Goal: Task Accomplishment & Management: Manage account settings

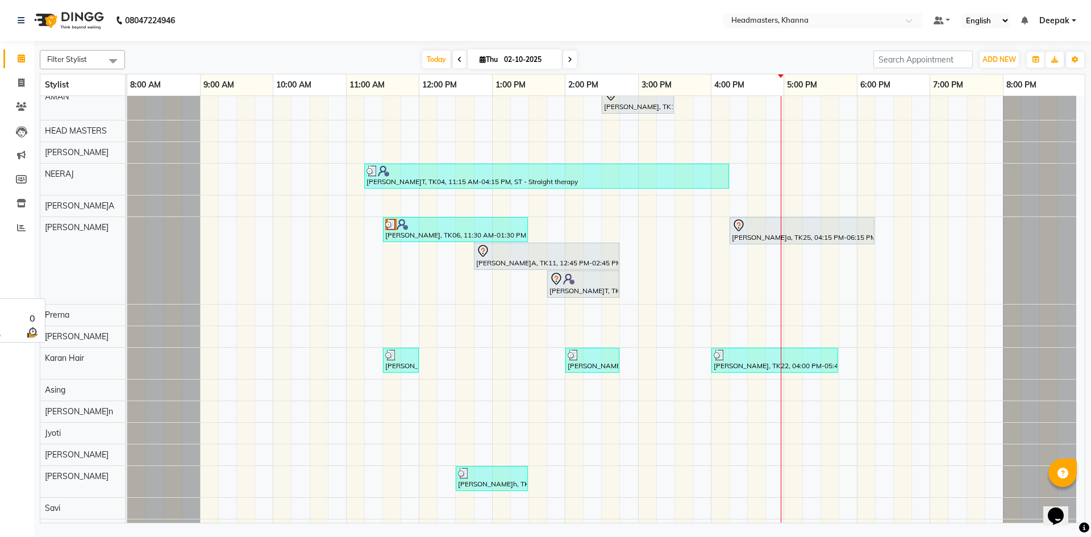
scroll to position [682, 0]
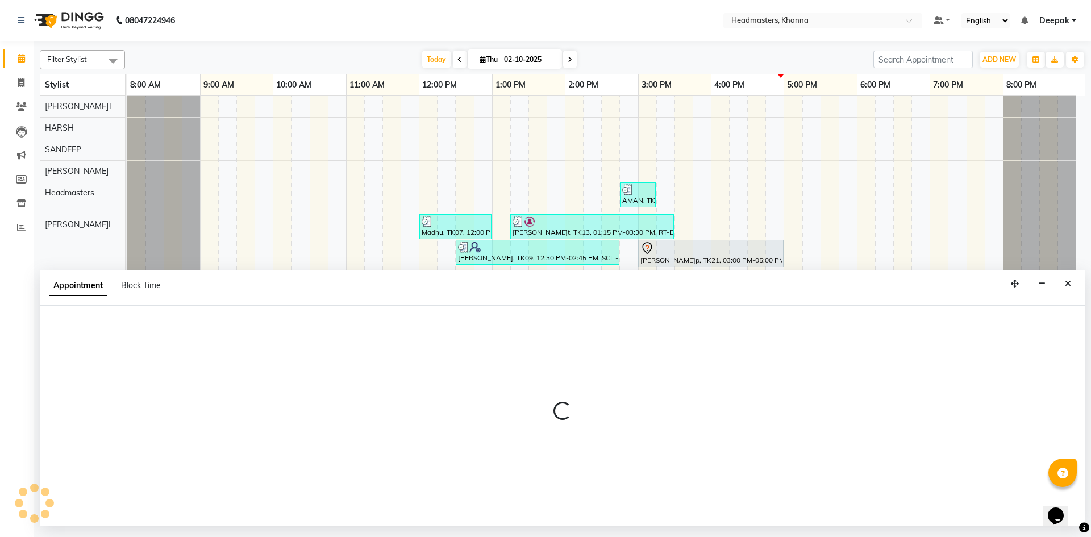
select select "60812"
select select "555"
select select "tentative"
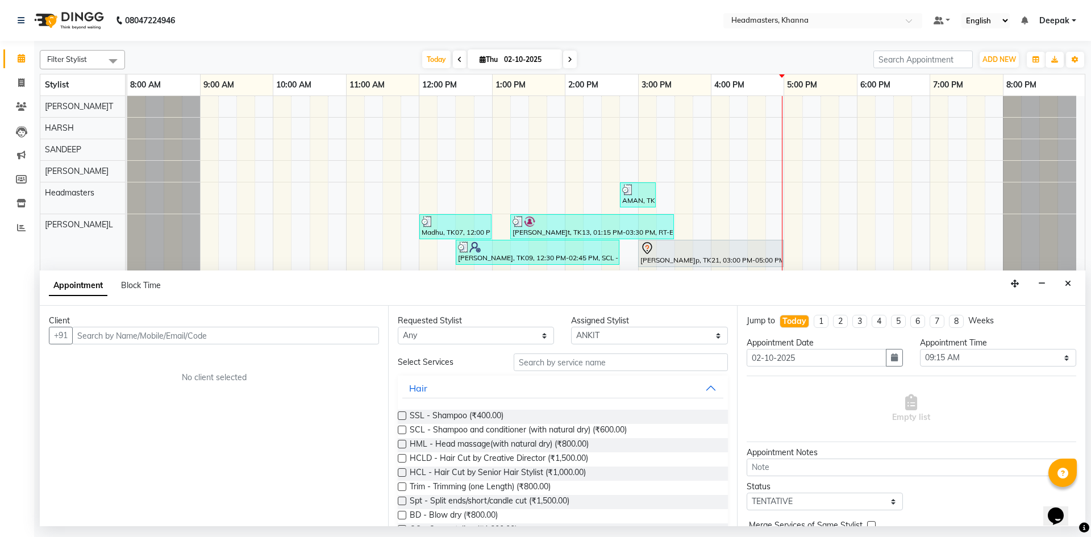
click at [285, 337] on input "text" at bounding box center [225, 336] width 307 height 18
click at [273, 336] on input "text" at bounding box center [225, 336] width 307 height 18
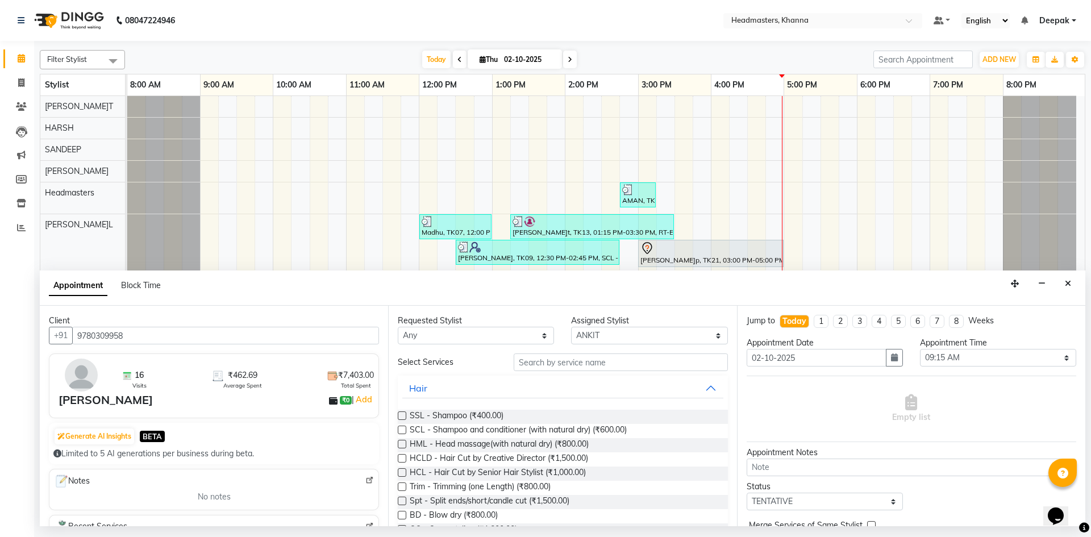
type input "9780309958"
click at [571, 361] on input "text" at bounding box center [620, 362] width 214 height 18
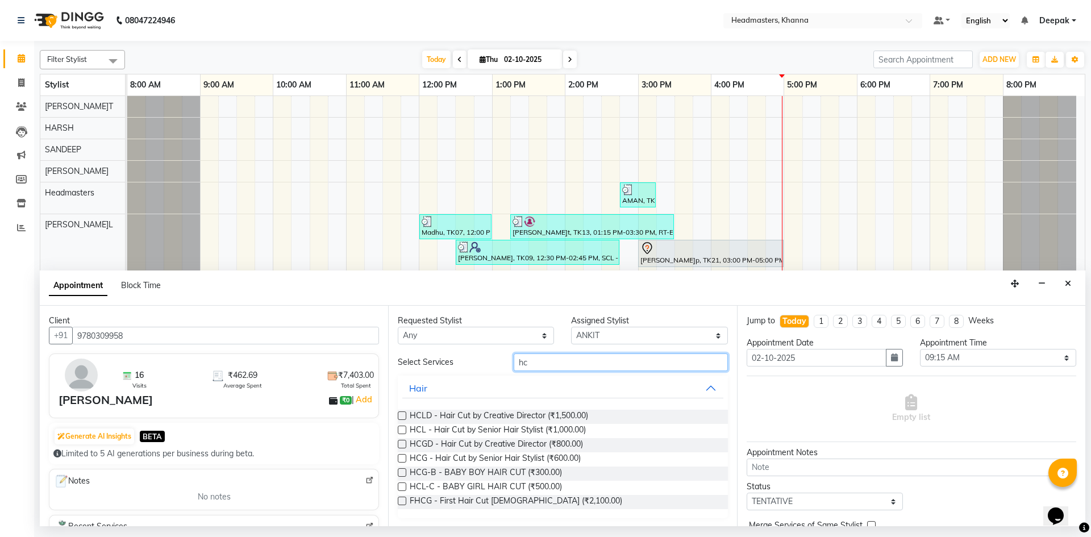
type input "hc"
click at [404, 457] on label at bounding box center [402, 458] width 9 height 9
click at [404, 457] on input "checkbox" at bounding box center [401, 459] width 7 height 7
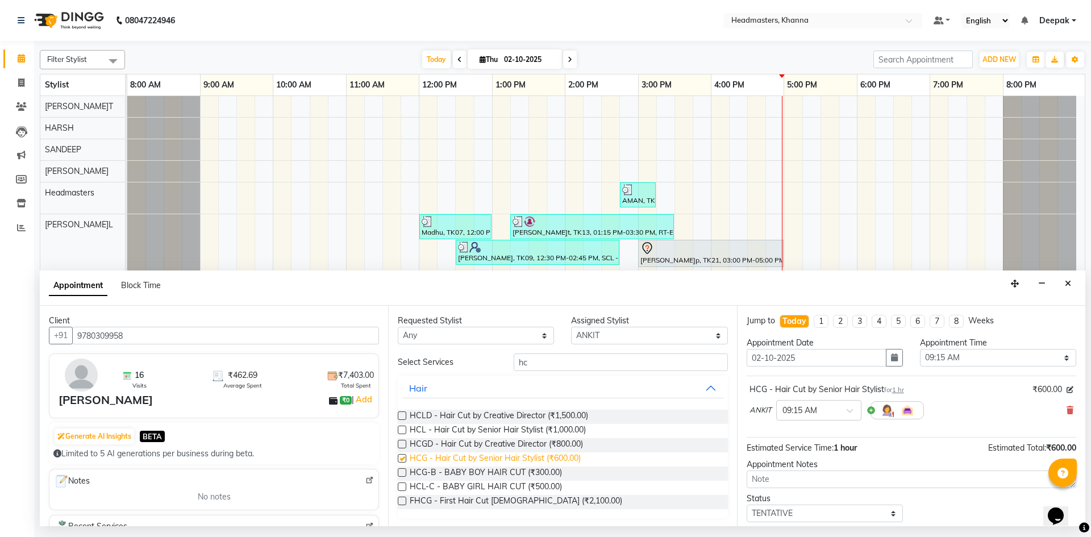
checkbox input "false"
click at [558, 358] on input "hc" at bounding box center [620, 362] width 214 height 18
type input "h"
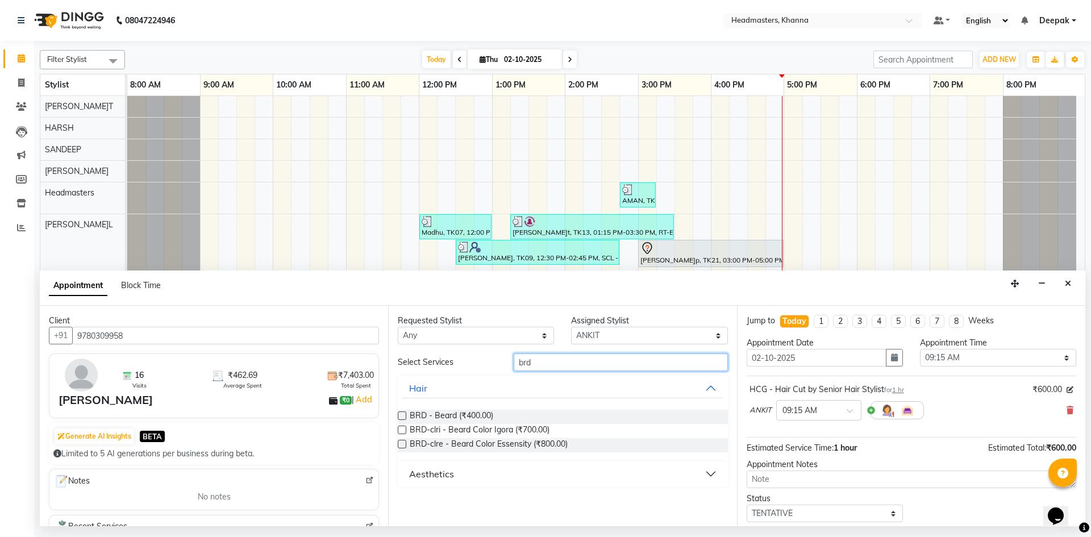
type input "brd"
click at [403, 411] on label at bounding box center [402, 415] width 9 height 9
click at [403, 413] on input "checkbox" at bounding box center [401, 416] width 7 height 7
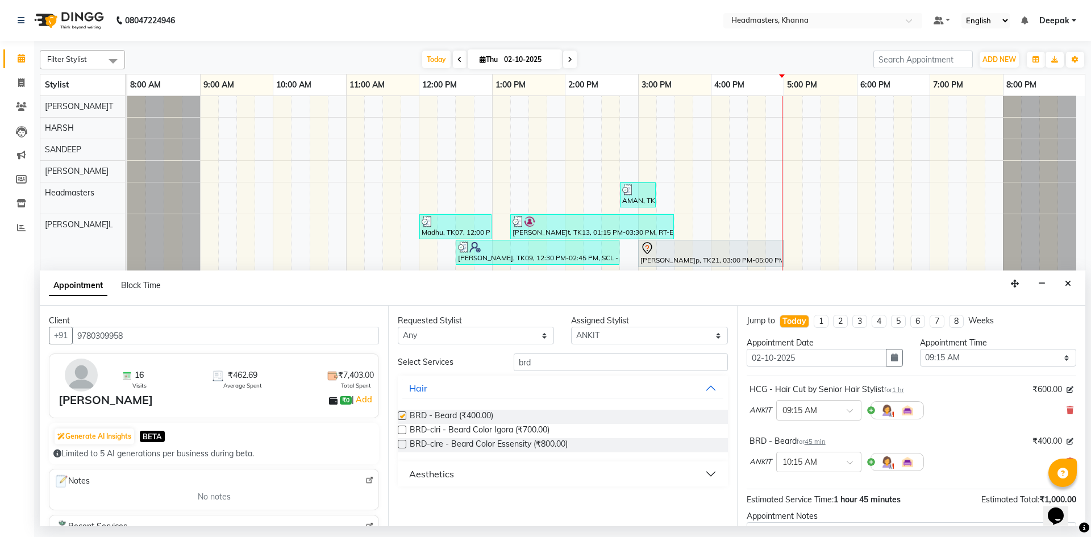
checkbox input "false"
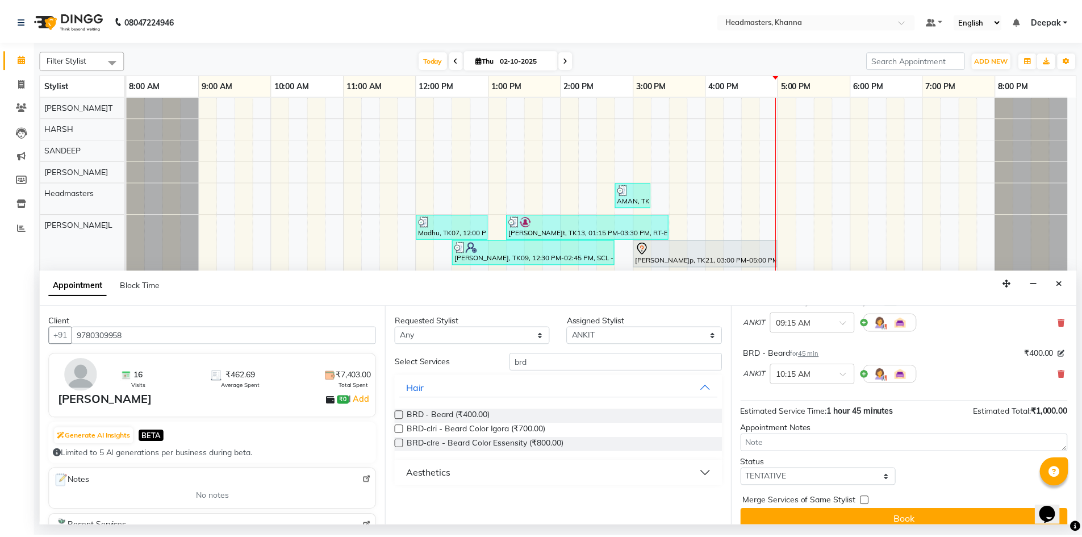
scroll to position [101, 0]
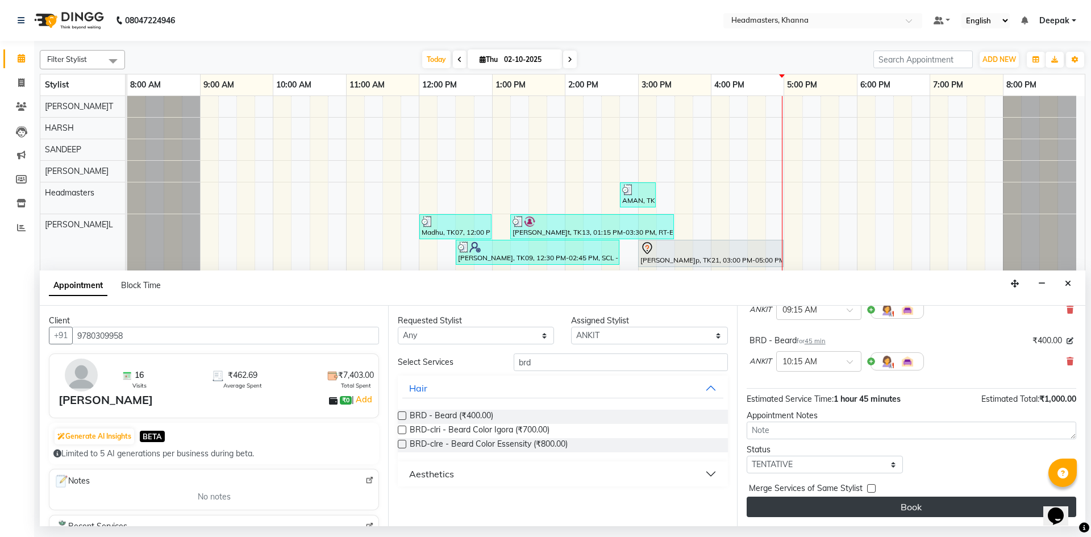
click at [872, 508] on button "Book" at bounding box center [910, 506] width 329 height 20
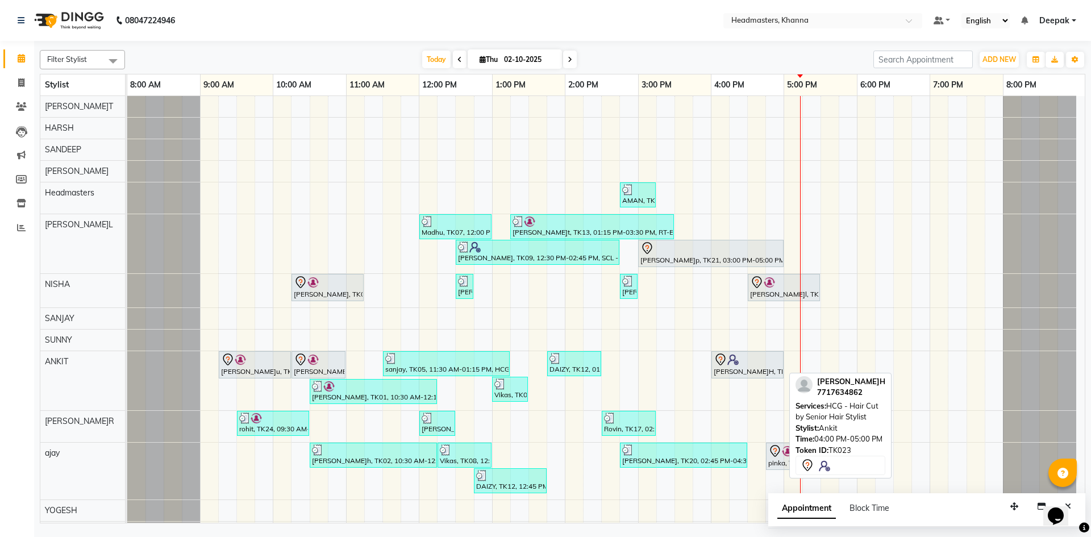
click at [726, 365] on icon at bounding box center [720, 360] width 14 height 14
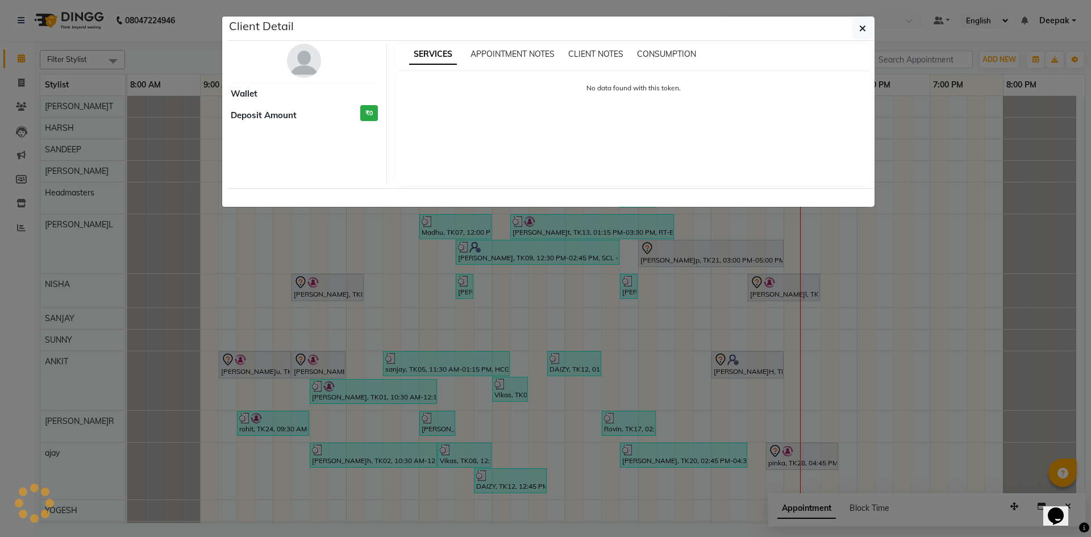
select select "7"
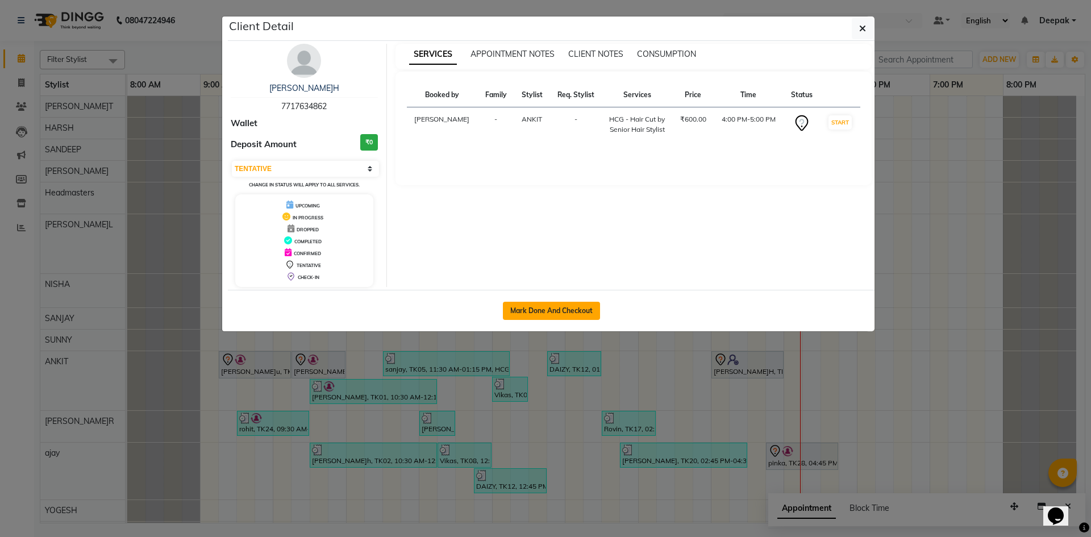
drag, startPoint x: 569, startPoint y: 311, endPoint x: 562, endPoint y: 308, distance: 7.4
click at [567, 310] on button "Mark Done And Checkout" at bounding box center [551, 311] width 97 height 18
select select "service"
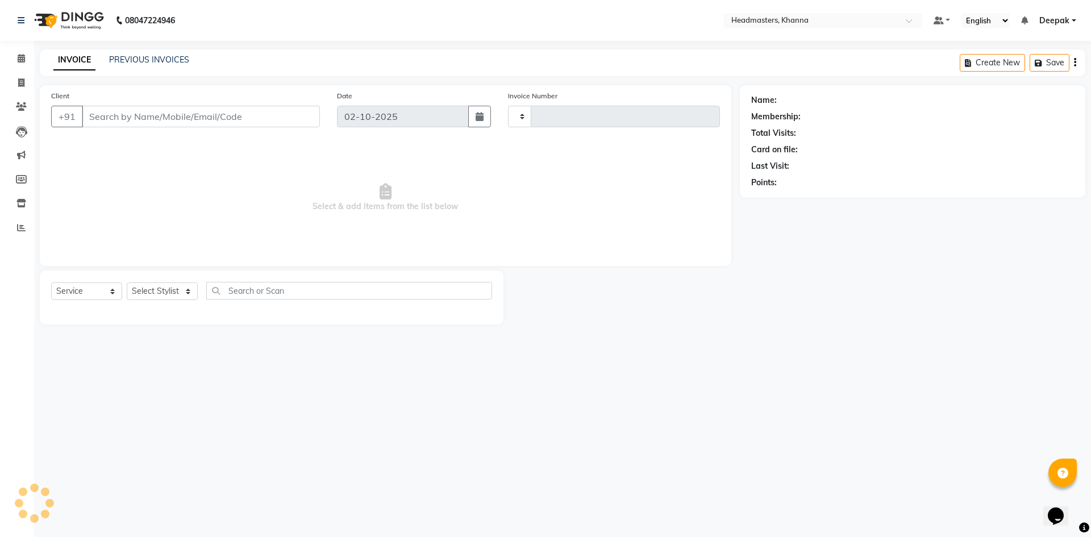
type input "6560"
select select "7138"
type input "7717634862"
select select "60812"
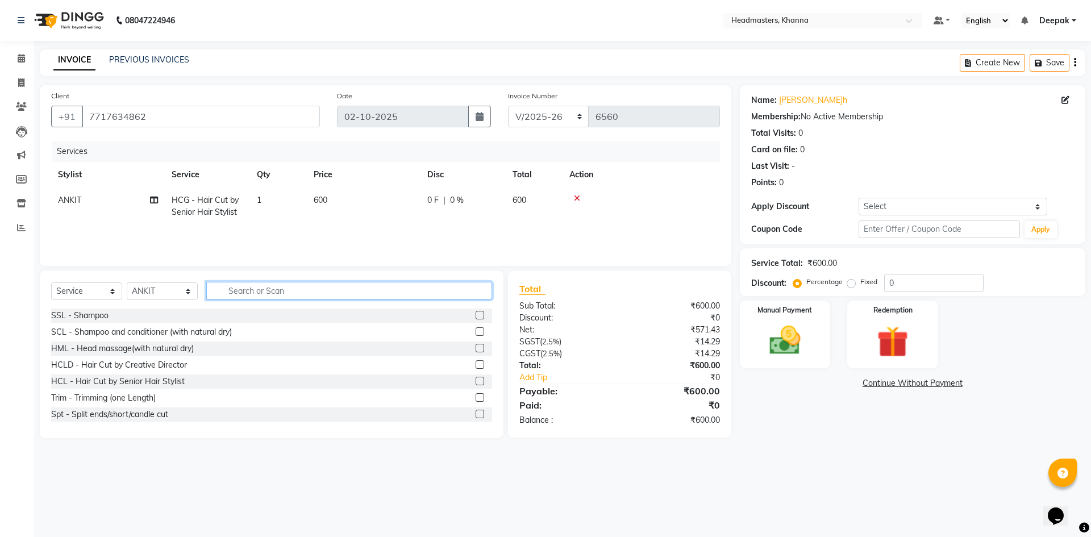
click at [270, 294] on input "text" at bounding box center [349, 291] width 286 height 18
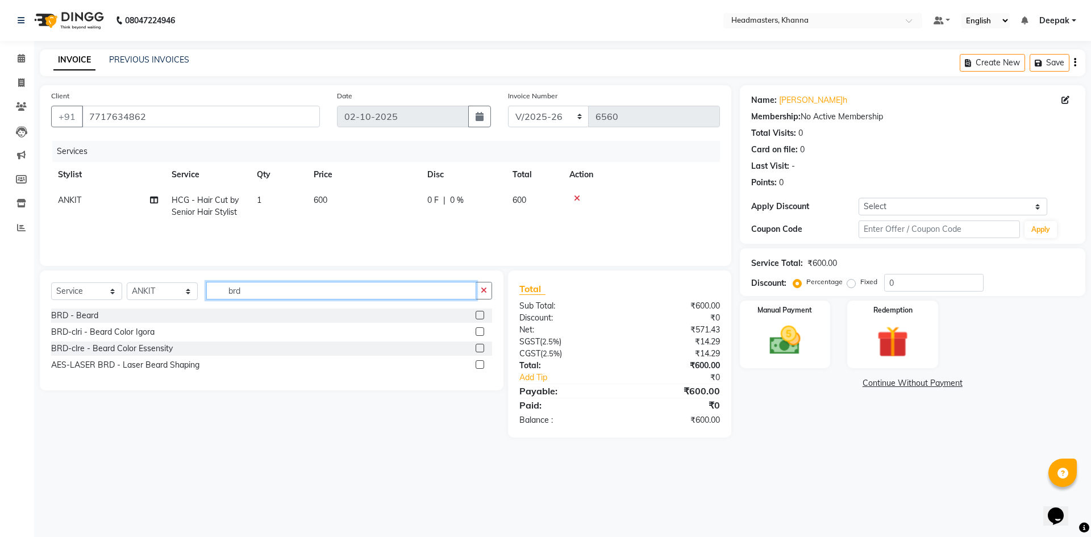
type input "brd"
click at [476, 314] on label at bounding box center [479, 315] width 9 height 9
click at [476, 314] on input "checkbox" at bounding box center [478, 315] width 7 height 7
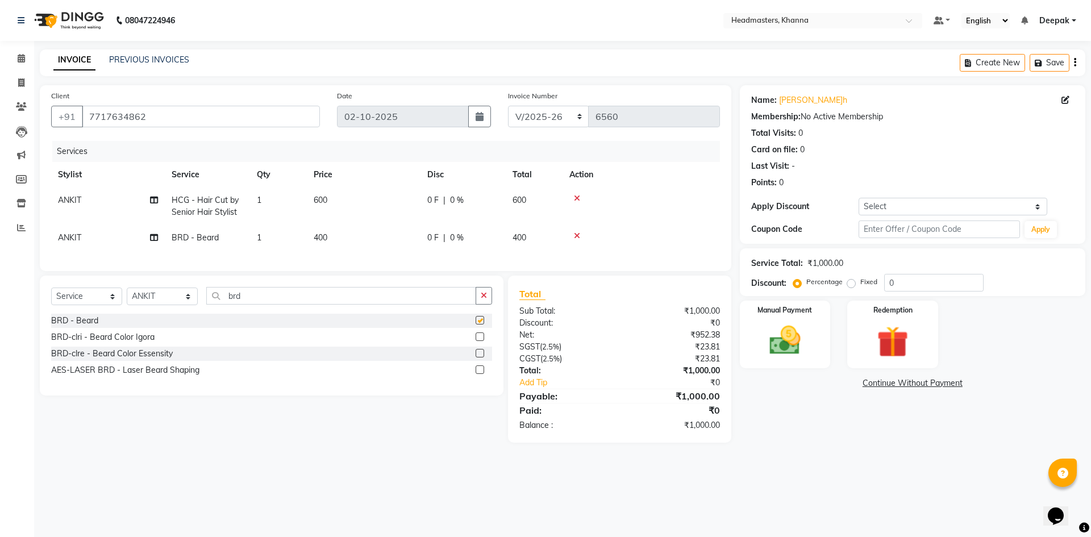
checkbox input "false"
click at [928, 285] on input "0" at bounding box center [933, 283] width 99 height 18
type input "030"
click at [805, 348] on img at bounding box center [784, 339] width 53 height 37
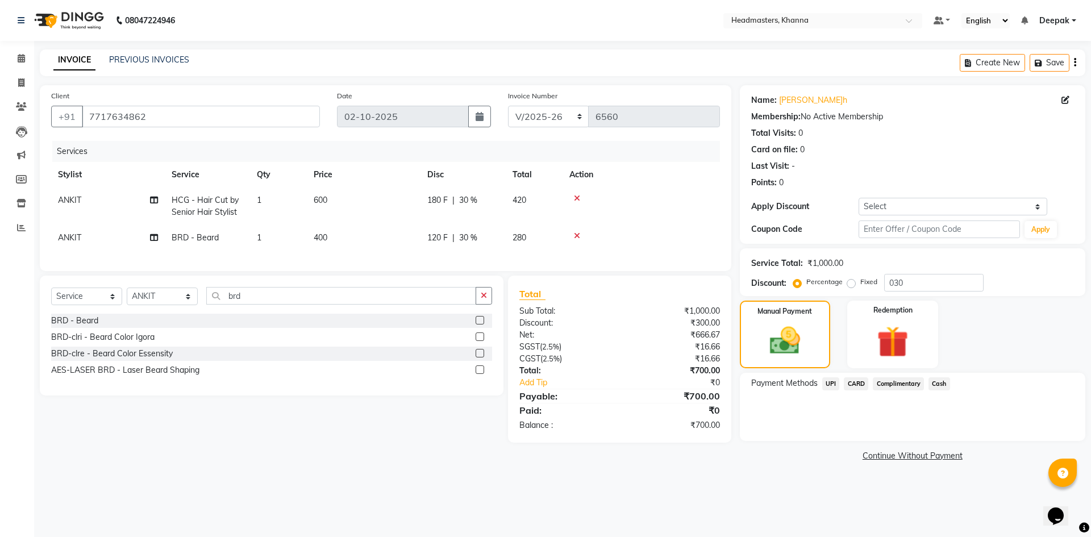
click at [833, 388] on span "UPI" at bounding box center [831, 383] width 18 height 13
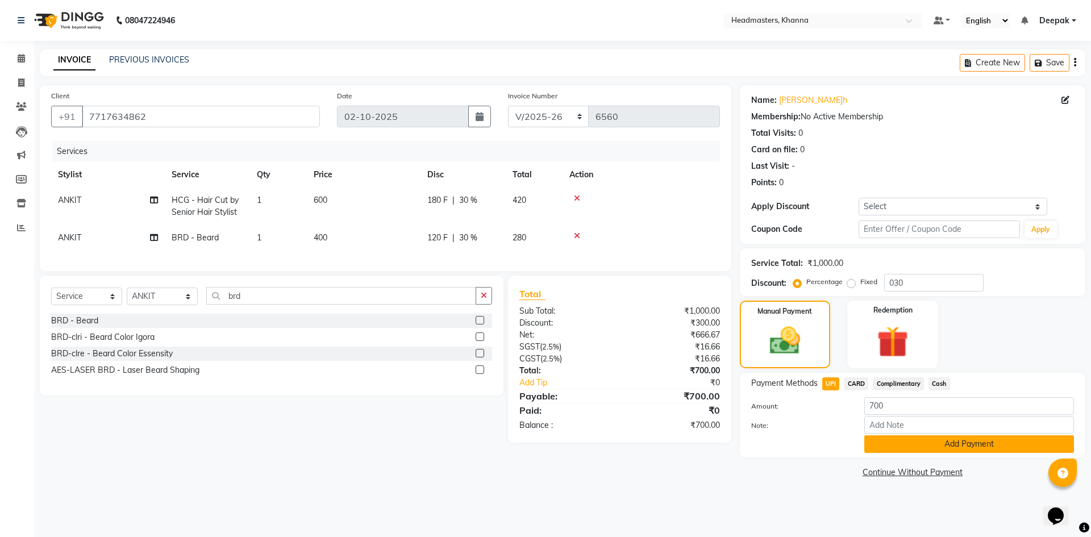
click at [904, 451] on button "Add Payment" at bounding box center [969, 444] width 210 height 18
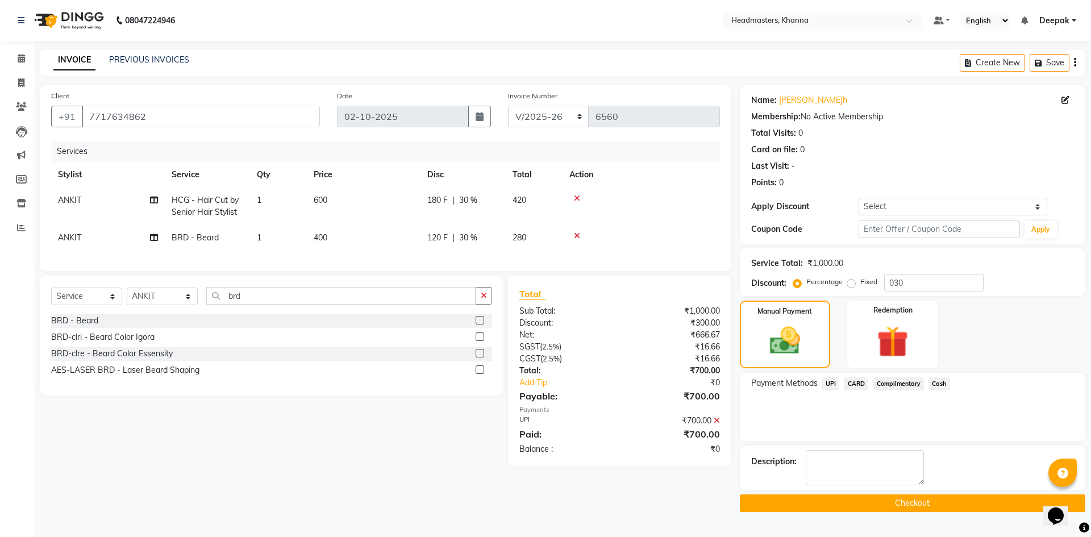
drag, startPoint x: 830, startPoint y: 501, endPoint x: 846, endPoint y: 488, distance: 20.2
click at [830, 501] on button "Checkout" at bounding box center [912, 503] width 345 height 18
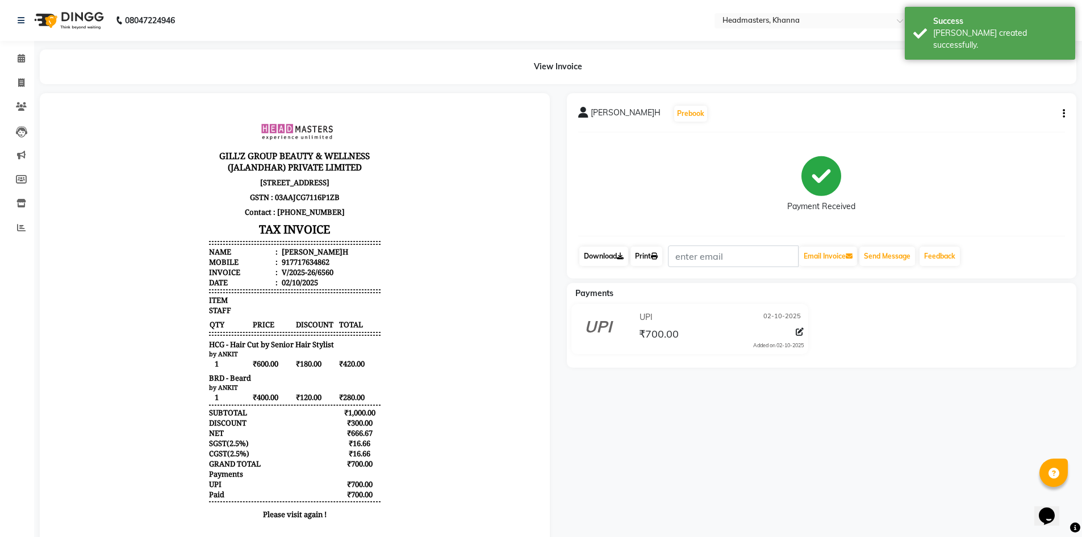
drag, startPoint x: 651, startPoint y: 261, endPoint x: 626, endPoint y: 262, distance: 24.5
click at [650, 261] on link "Print" at bounding box center [646, 256] width 32 height 19
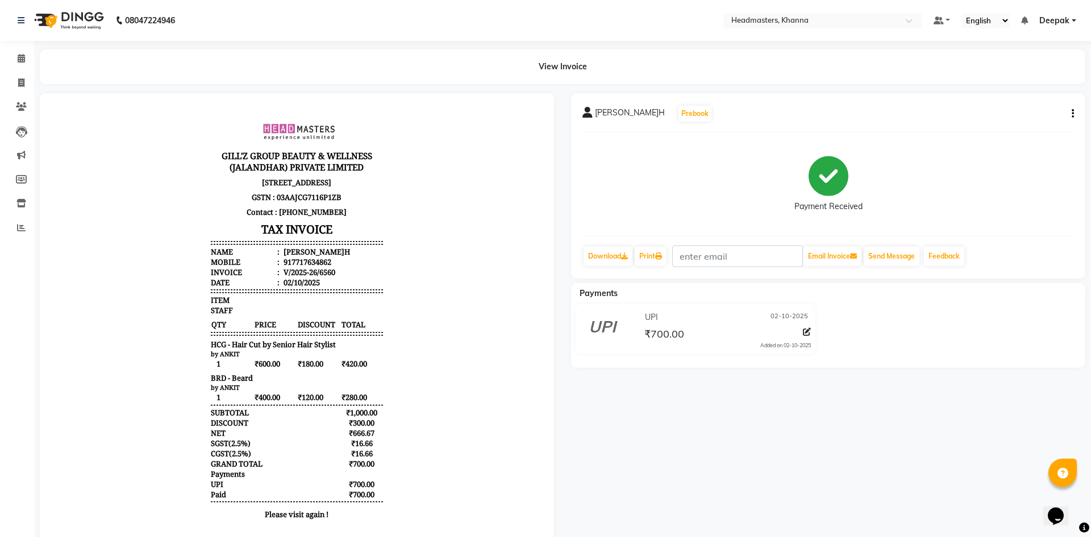
select select "service"
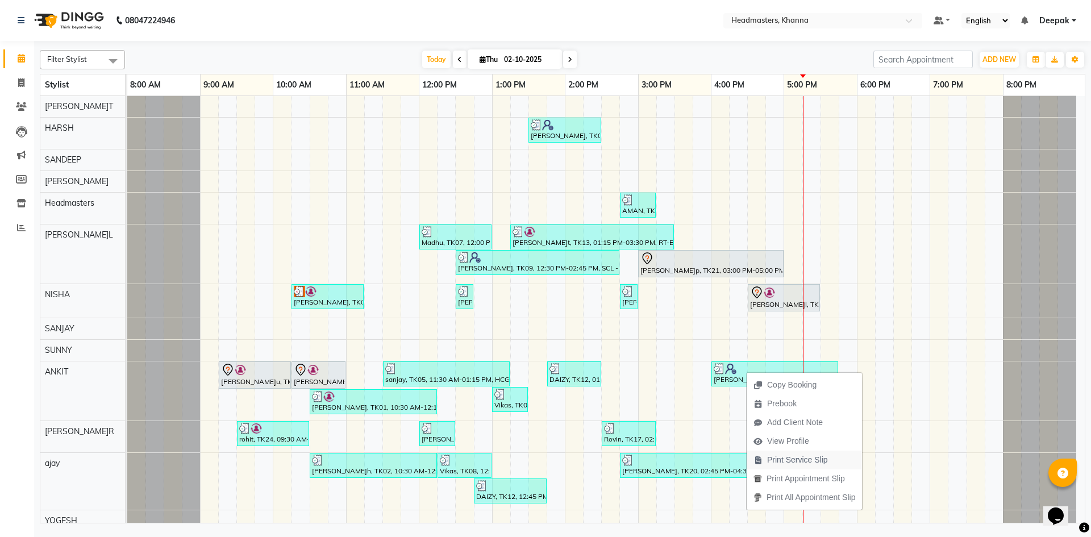
click at [814, 462] on span "Print Service Slip" at bounding box center [797, 460] width 61 height 12
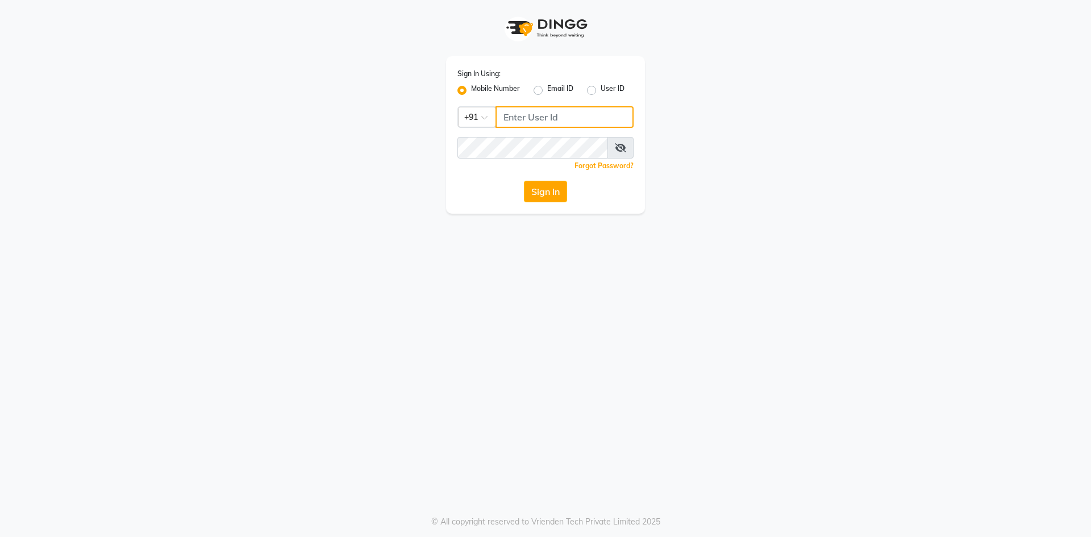
type input "9582280827"
drag, startPoint x: 0, startPoint y: 0, endPoint x: 578, endPoint y: 119, distance: 589.8
click at [576, 120] on div "Sign In Using: Mobile Number Email ID User ID Country Code × +91 9582280827 Rem…" at bounding box center [545, 134] width 199 height 157
drag, startPoint x: 578, startPoint y: 118, endPoint x: 434, endPoint y: 113, distance: 144.4
click at [435, 113] on div "Sign In Using: Mobile Number Email ID User ID Country Code × +91 9582280827 Rem…" at bounding box center [545, 107] width 647 height 214
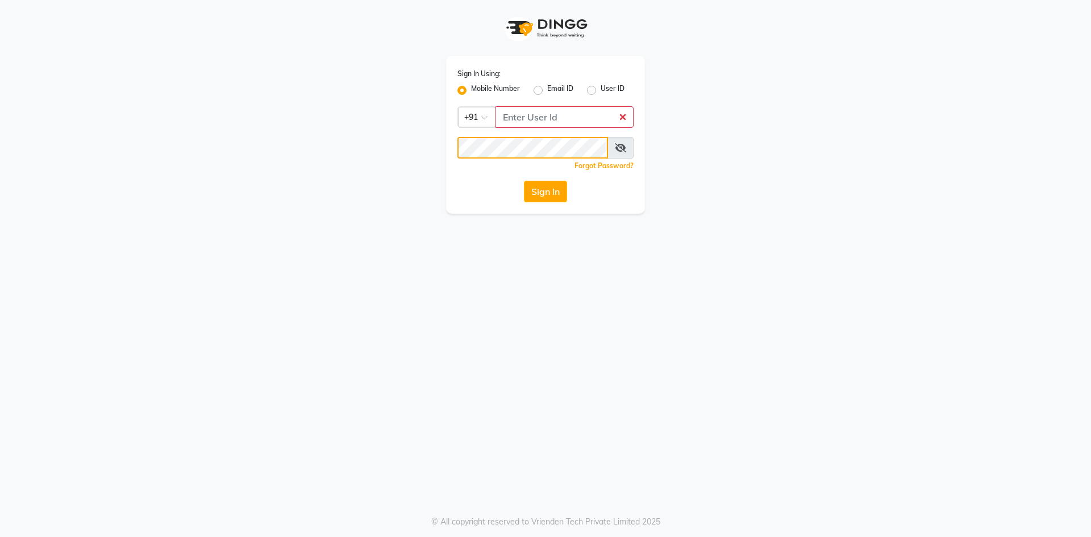
click at [390, 128] on div "Sign In Using: Mobile Number Email ID User ID Country Code × +91 Remember me Fo…" at bounding box center [545, 107] width 647 height 214
click at [563, 116] on input "Username" at bounding box center [564, 117] width 138 height 22
type input "6377817177"
click at [524, 181] on button "Sign In" at bounding box center [545, 192] width 43 height 22
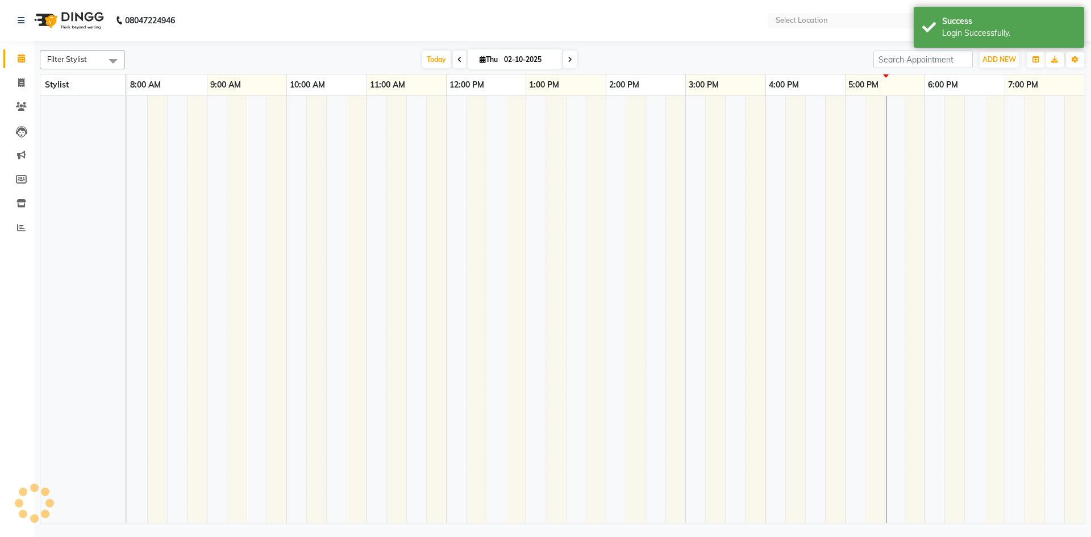
select select "en"
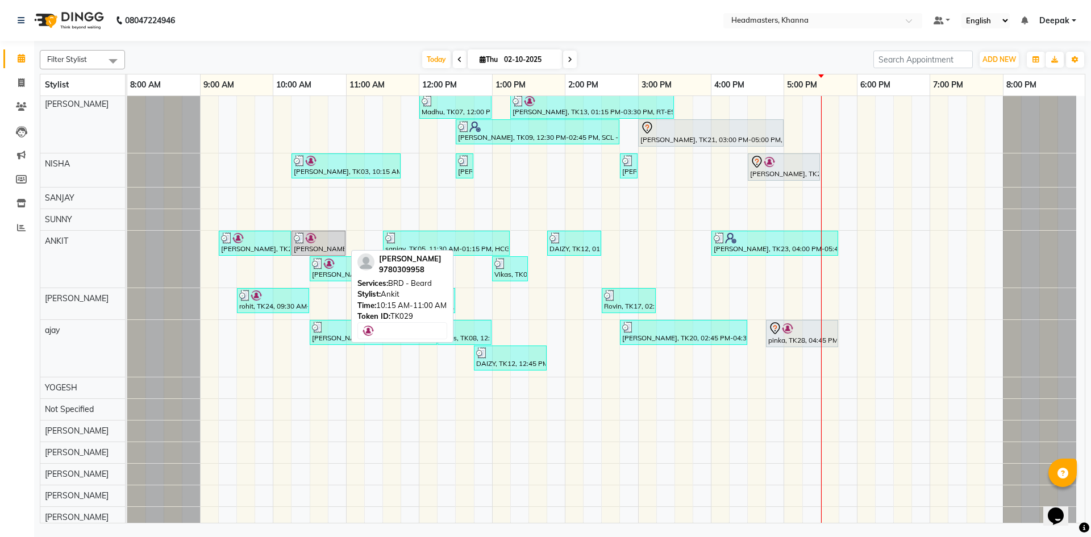
drag, startPoint x: 326, startPoint y: 242, endPoint x: 304, endPoint y: 245, distance: 21.8
click at [304, 245] on div "[PERSON_NAME], TK29, 10:15 AM-11:00 AM, BRD - [PERSON_NAME]" at bounding box center [319, 243] width 52 height 22
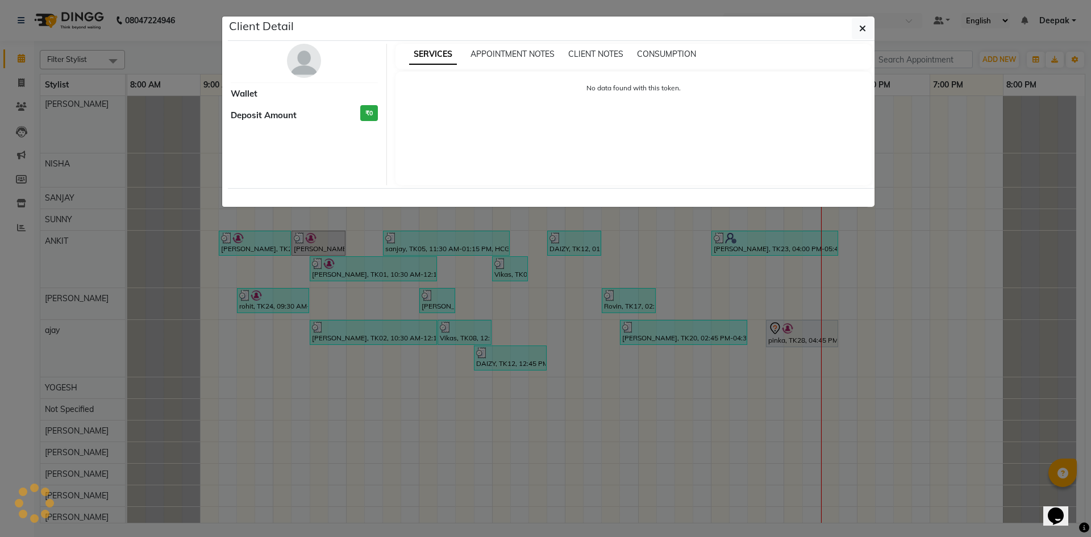
select select "3"
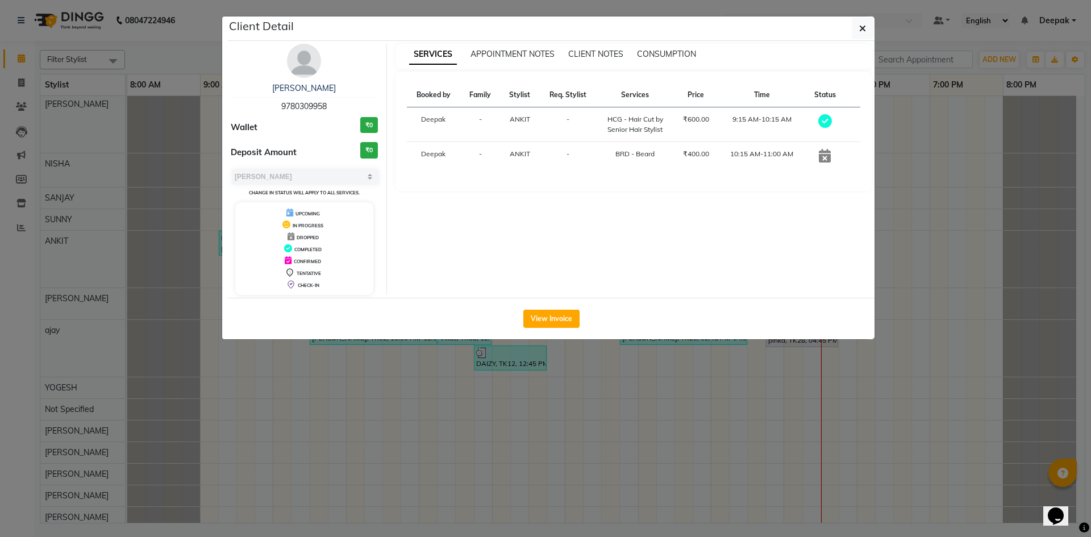
drag, startPoint x: 304, startPoint y: 245, endPoint x: 599, endPoint y: 408, distance: 337.1
click at [599, 408] on ngb-modal-window "Client Detail chakshu 9780309958 Wallet ₹0 Deposit Amount ₹0 Select MARK DONE U…" at bounding box center [545, 268] width 1091 height 537
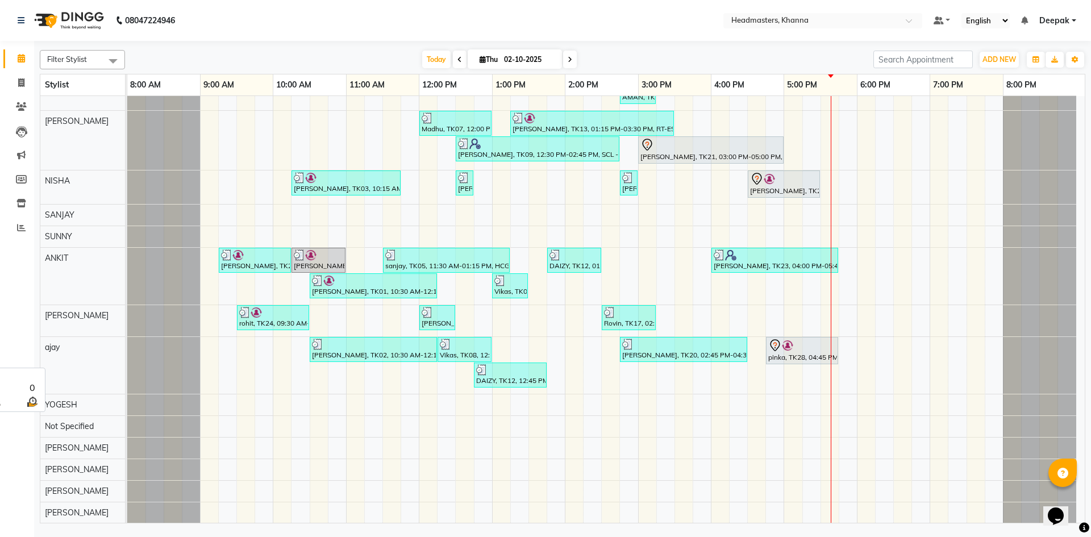
scroll to position [174, 0]
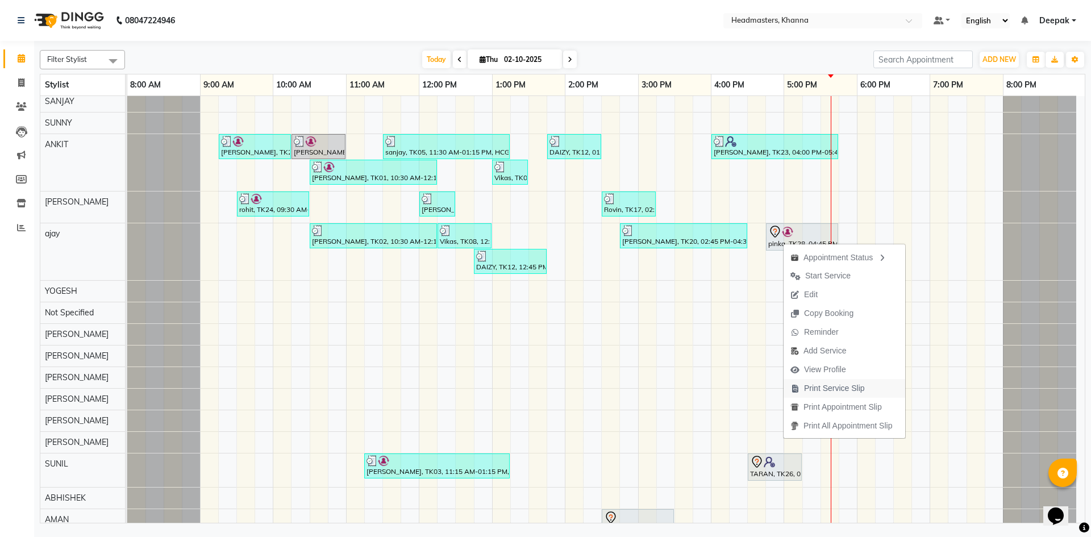
click at [836, 387] on span "Print Service Slip" at bounding box center [834, 388] width 61 height 12
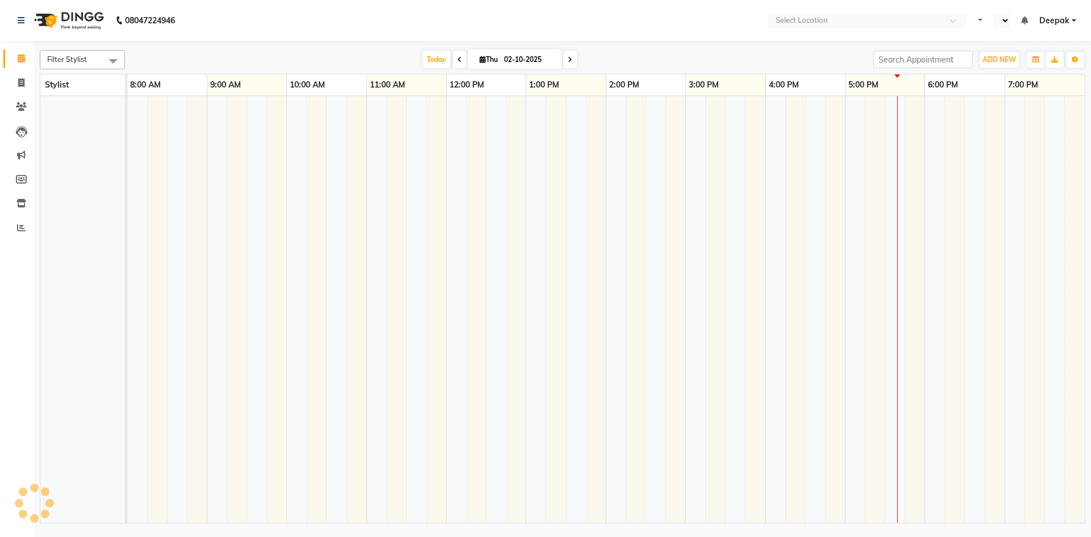
select select "en"
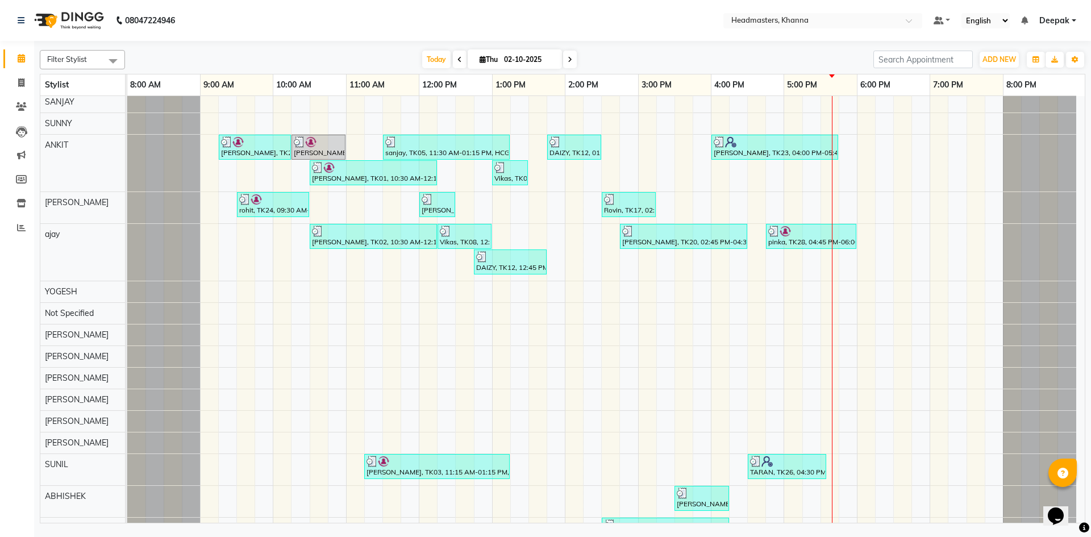
scroll to position [227, 0]
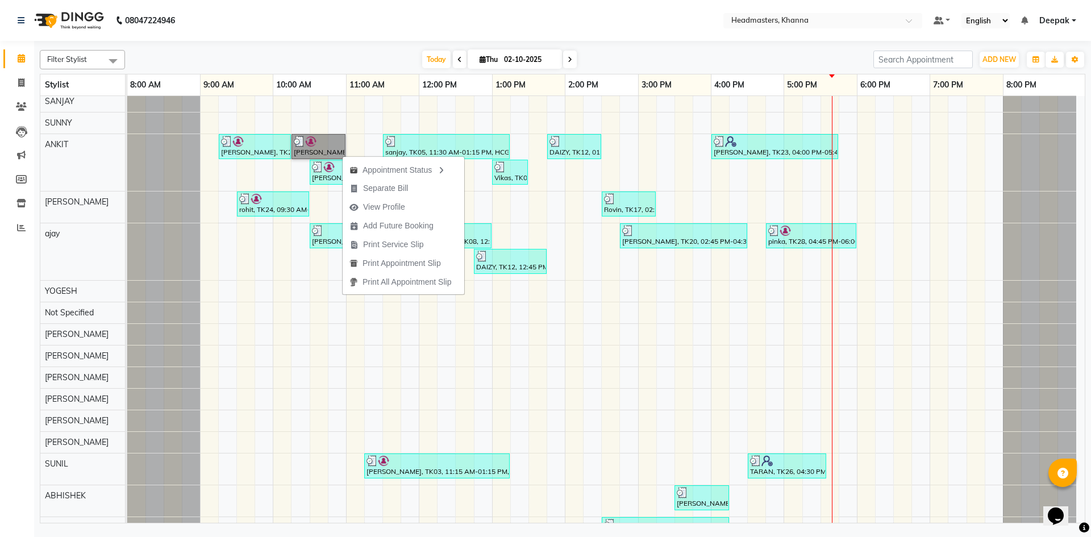
click at [314, 290] on div "NANCY, TK06, 01:30 PM-02:30 PM, H-SPA - FIBRE - Premium hair spa service - Fibr…" at bounding box center [605, 463] width 957 height 1188
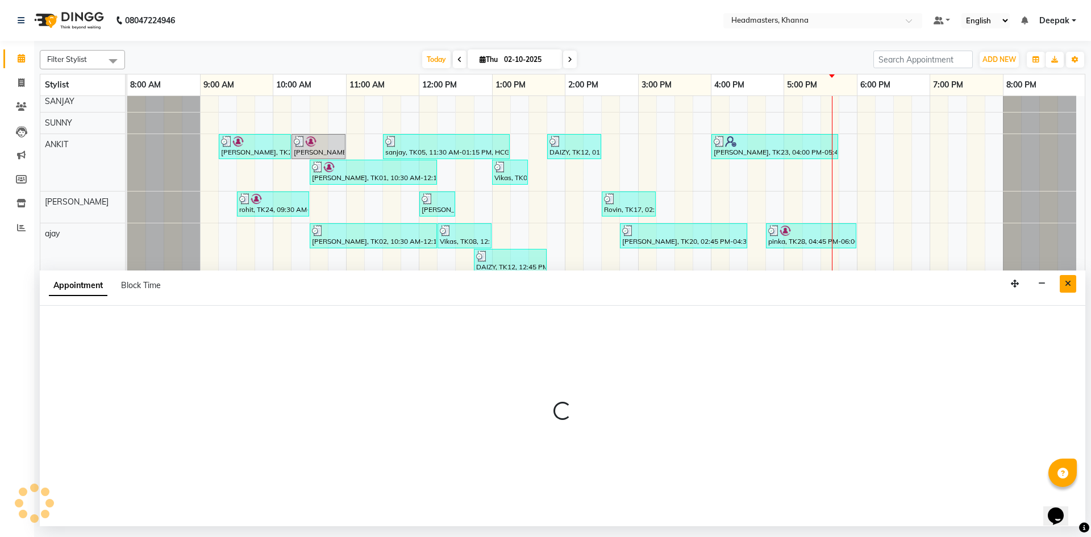
click at [1073, 284] on button "Close" at bounding box center [1067, 284] width 16 height 18
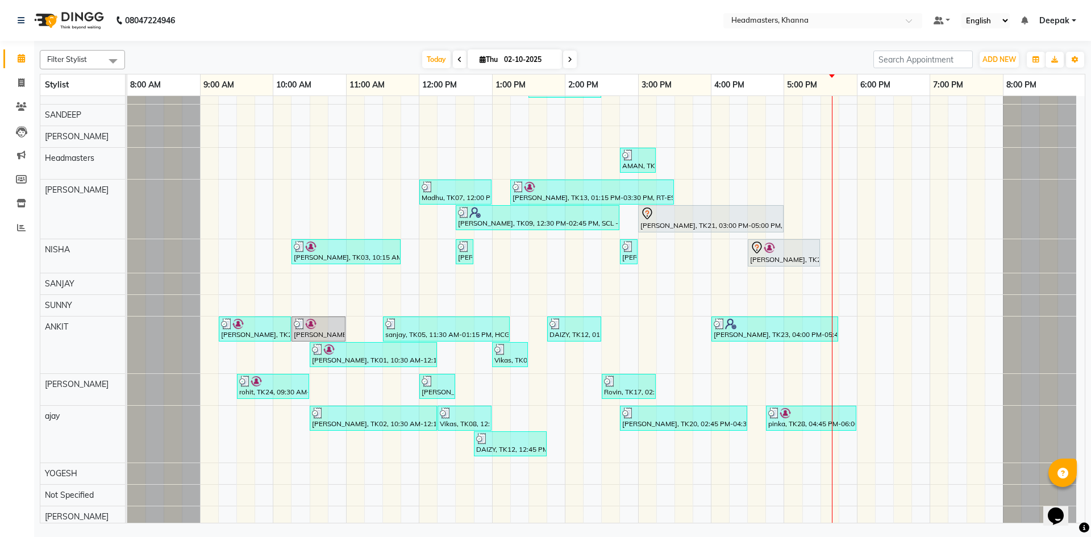
scroll to position [0, 0]
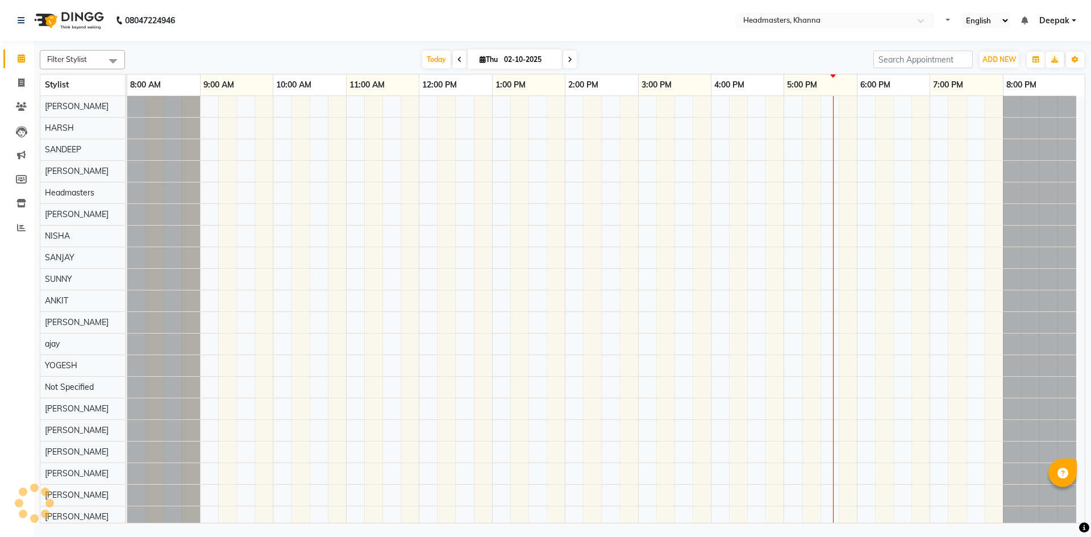
select select "en"
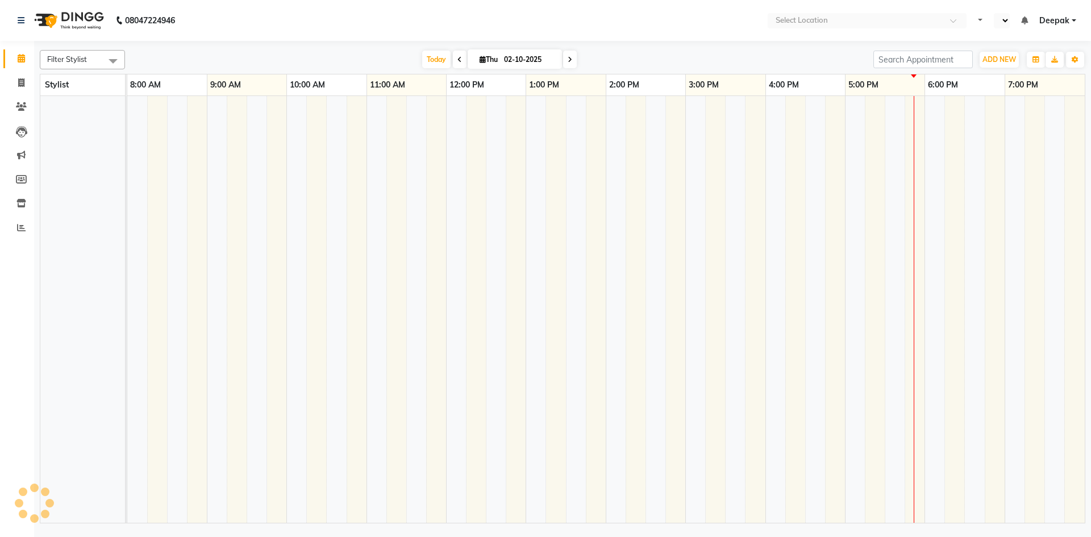
select select "en"
